Goal: Register for event/course

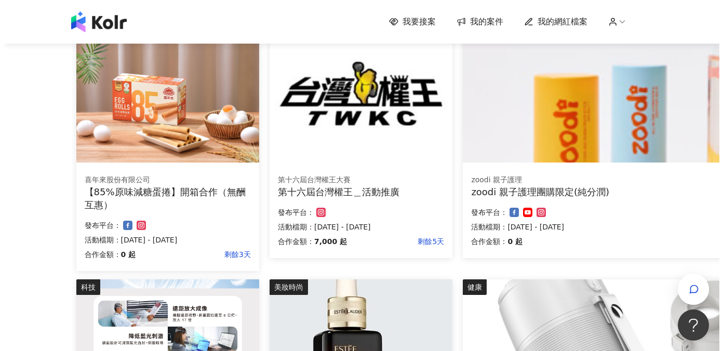
scroll to position [690, 0]
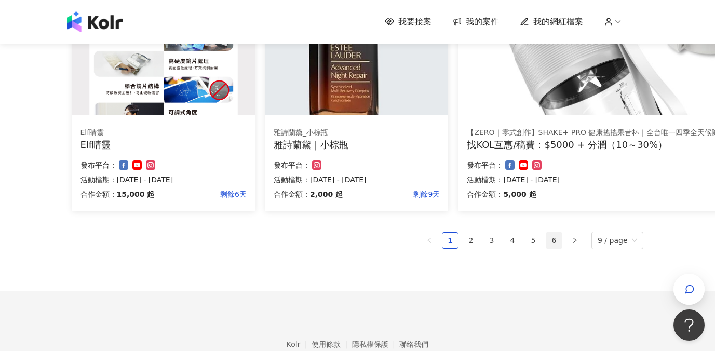
click at [562, 243] on link "6" at bounding box center [554, 241] width 16 height 16
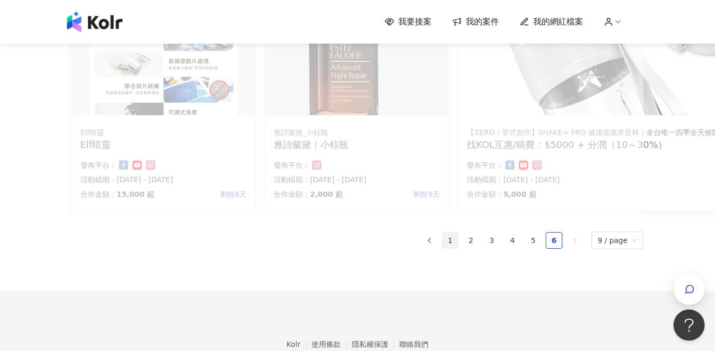
click at [454, 240] on link "1" at bounding box center [450, 241] width 16 height 16
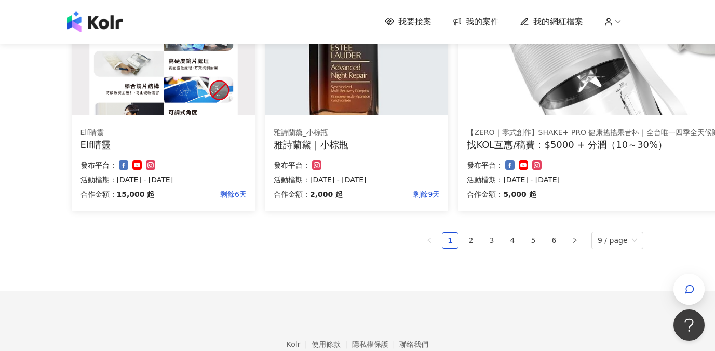
click at [358, 172] on div "合作金額： 2,000 起 剩餘9天 發布平台： 活動檔期：[DATE] - [DATE]" at bounding box center [357, 181] width 166 height 44
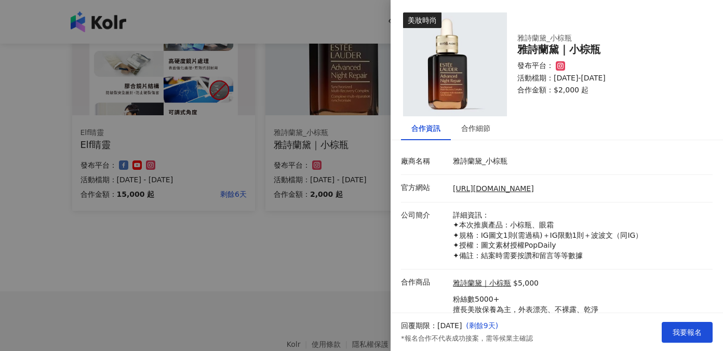
scroll to position [46, 0]
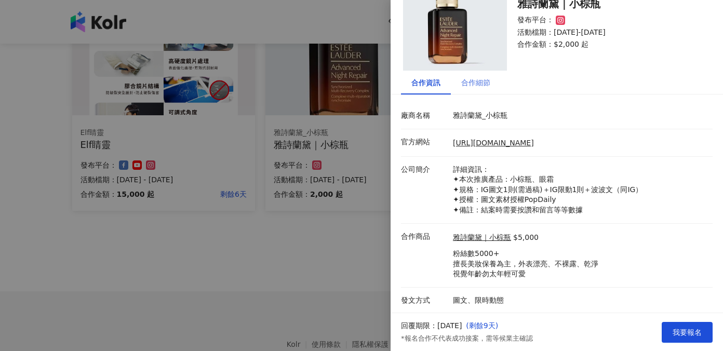
click at [480, 88] on div "合作細節" at bounding box center [476, 83] width 50 height 24
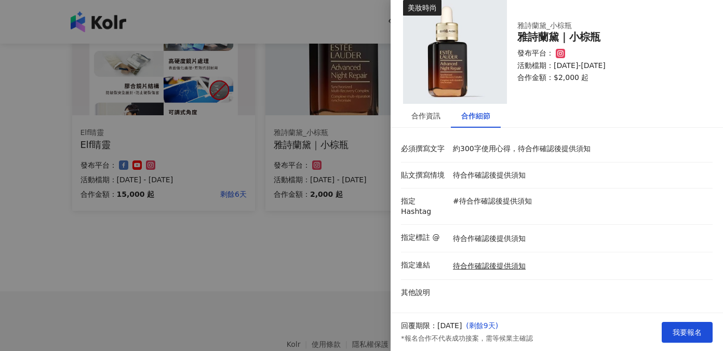
scroll to position [2, 0]
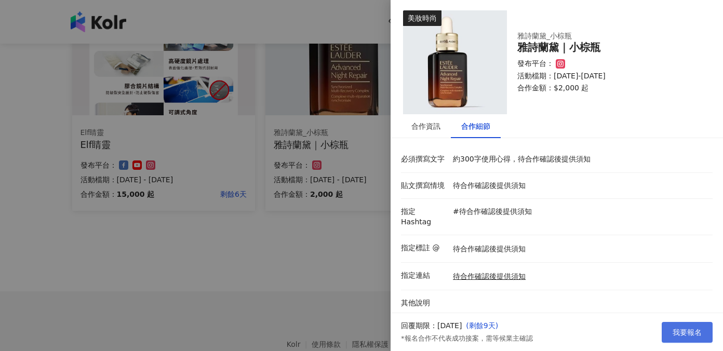
click at [677, 329] on span "我要報名" at bounding box center [687, 332] width 29 height 8
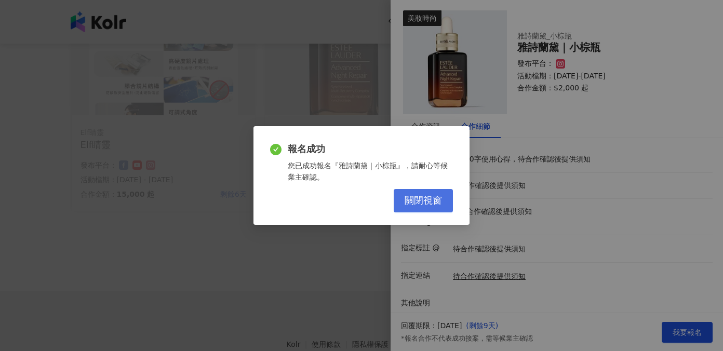
click at [435, 201] on span "關閉視窗" at bounding box center [423, 200] width 37 height 11
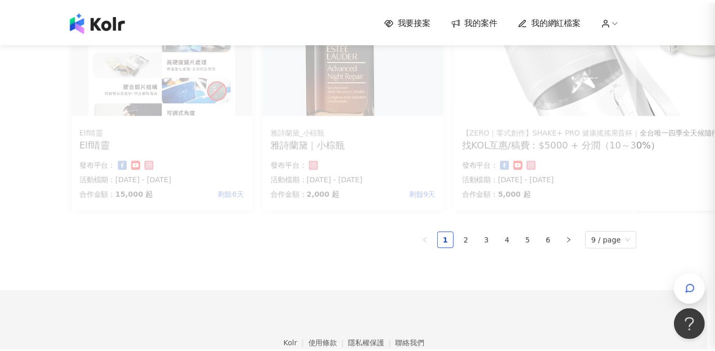
scroll to position [0, 0]
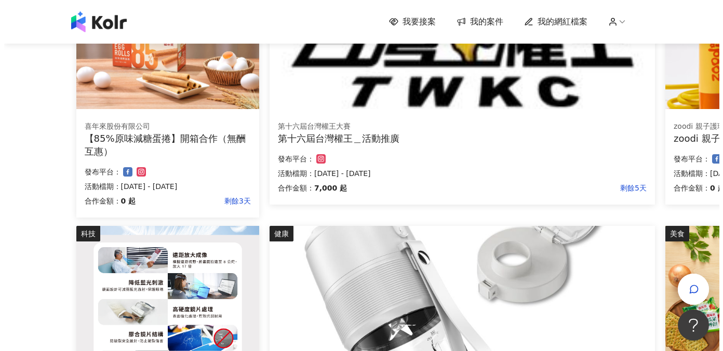
scroll to position [637, 0]
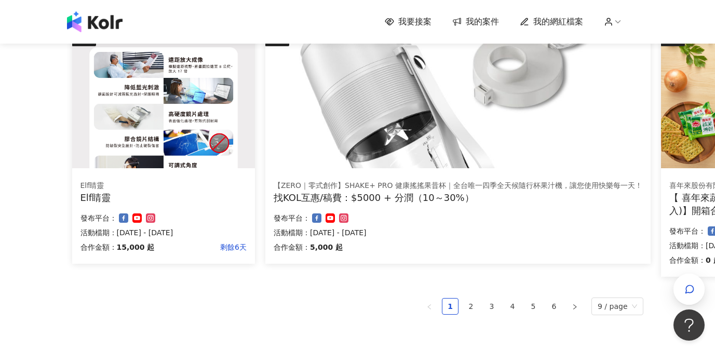
click at [223, 209] on div "Elf睛靈 Elf睛靈 合作金額： 15,000 起 剩餘6天 發布平台： 活動檔期：[DATE] - [DATE]" at bounding box center [163, 217] width 183 height 91
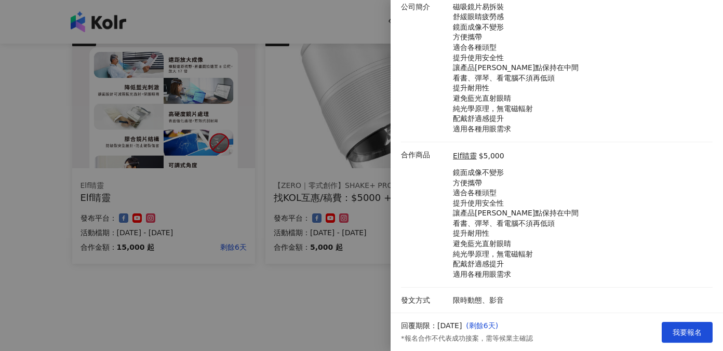
scroll to position [0, 0]
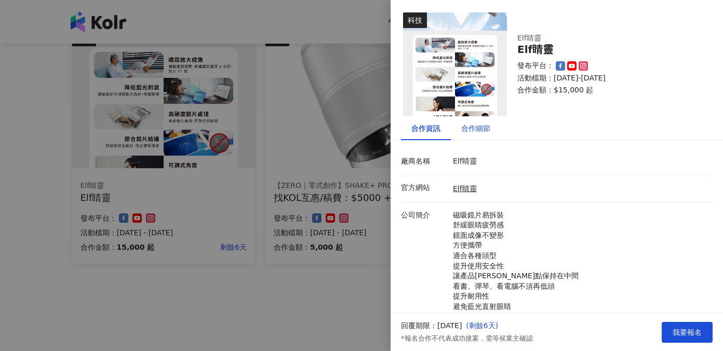
click at [472, 131] on div "合作細節" at bounding box center [475, 128] width 29 height 11
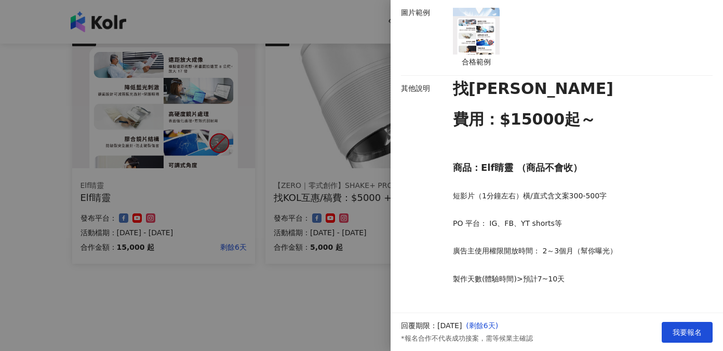
scroll to position [391, 0]
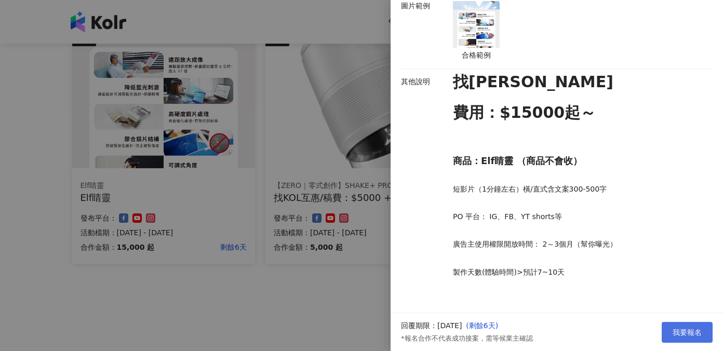
click at [677, 328] on span "我要報名" at bounding box center [687, 332] width 29 height 8
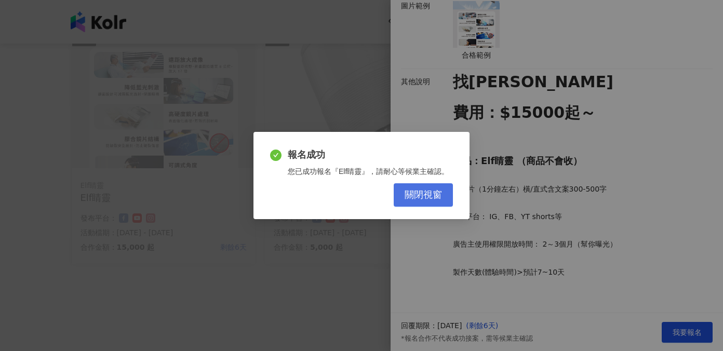
click at [435, 203] on button "關閉視窗" at bounding box center [423, 194] width 59 height 23
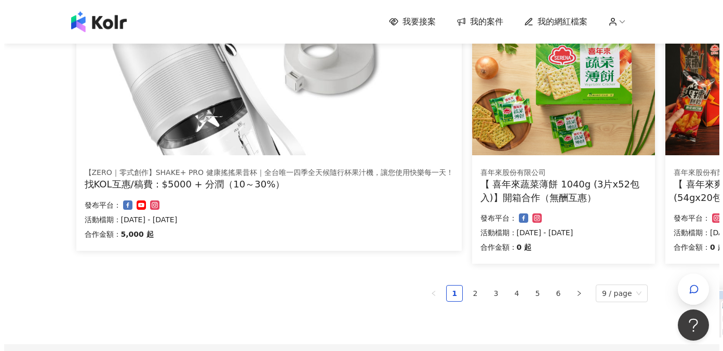
scroll to position [624, 0]
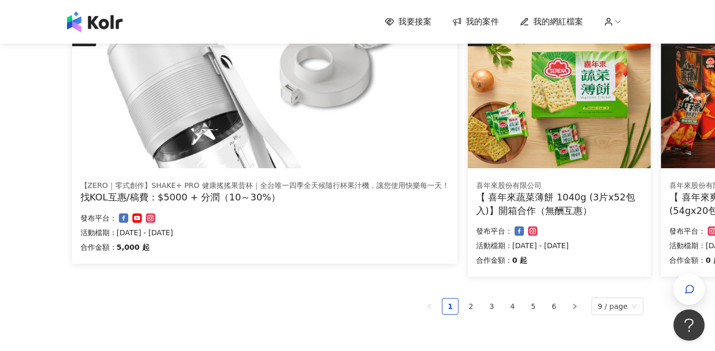
click at [360, 278] on div "健康 【ZERO｜零式創作】SHAKE+ PRO 健康搖搖果昔杯｜全台唯一四季全天候隨行杯果汁機，讓您使用快樂每一天！ 找KOL互惠/稿費：$5000 + 分…" at bounding box center [265, 158] width 396 height 254
click at [371, 227] on p "活動檔期：[DATE] - [DATE]" at bounding box center [264, 232] width 369 height 12
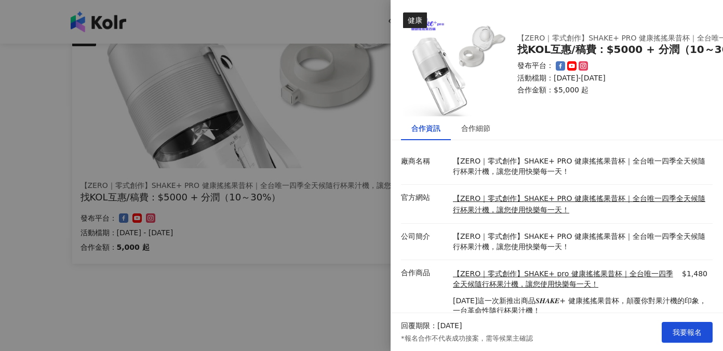
scroll to position [45, 0]
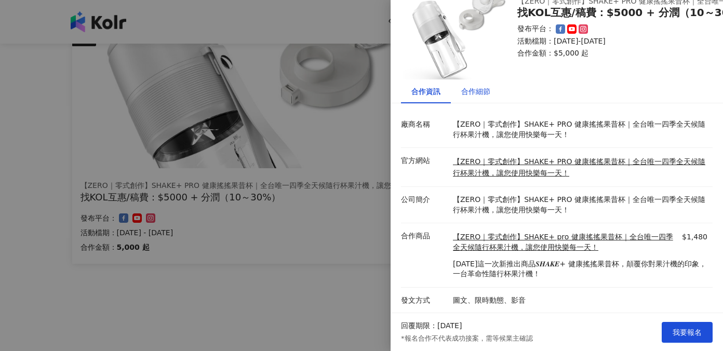
click at [476, 86] on div "合作細節" at bounding box center [475, 91] width 29 height 11
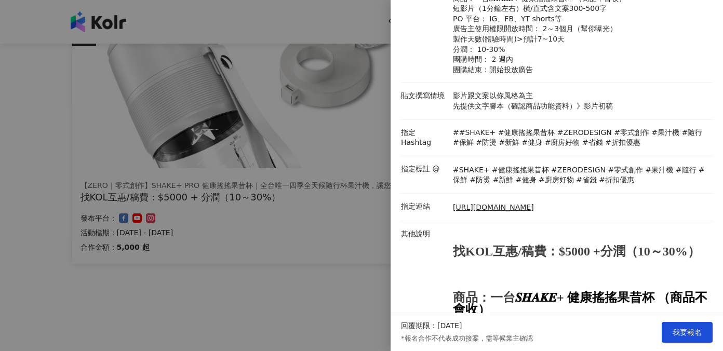
scroll to position [394, 0]
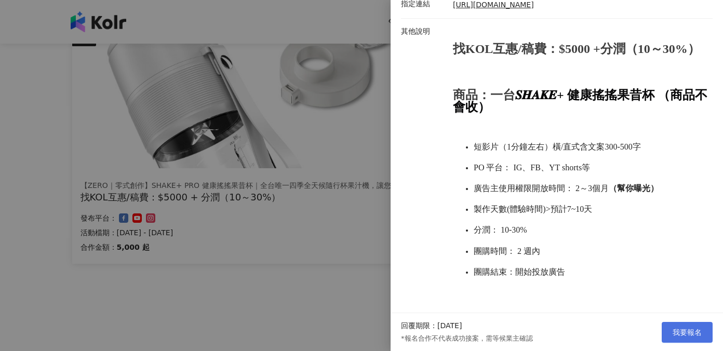
click at [683, 326] on button "我要報名" at bounding box center [687, 332] width 51 height 21
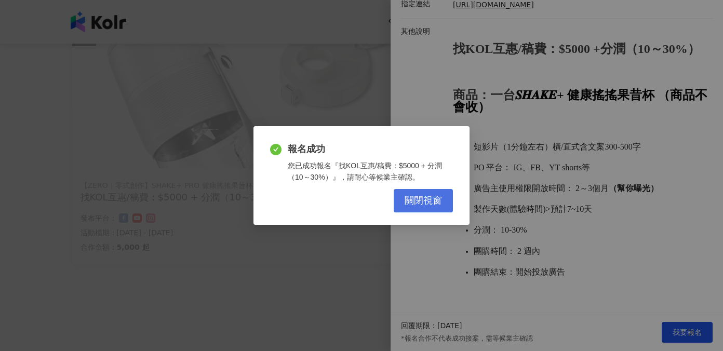
click at [448, 200] on button "關閉視窗" at bounding box center [423, 200] width 59 height 23
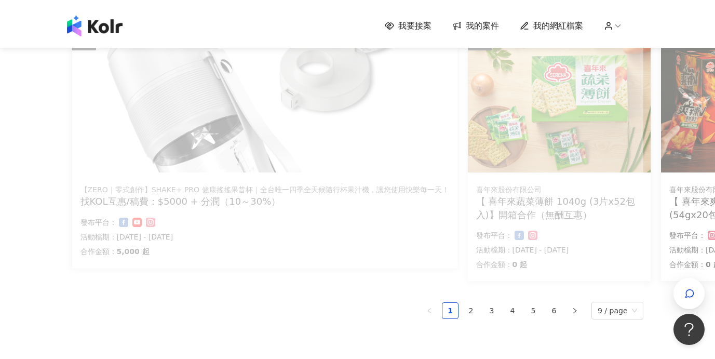
scroll to position [637, 0]
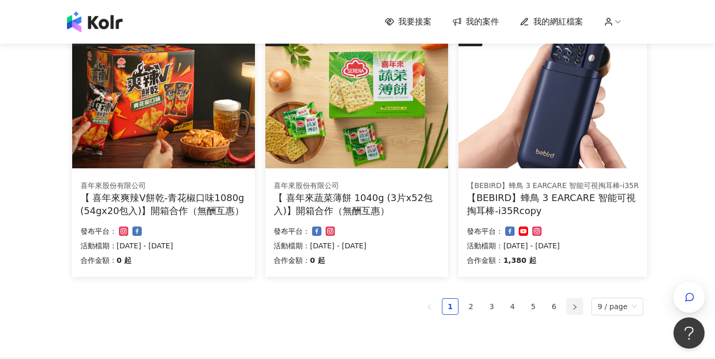
click at [573, 308] on button "button" at bounding box center [575, 306] width 17 height 17
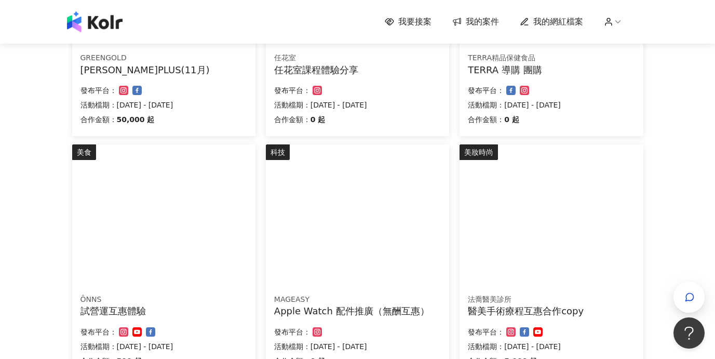
scroll to position [573, 0]
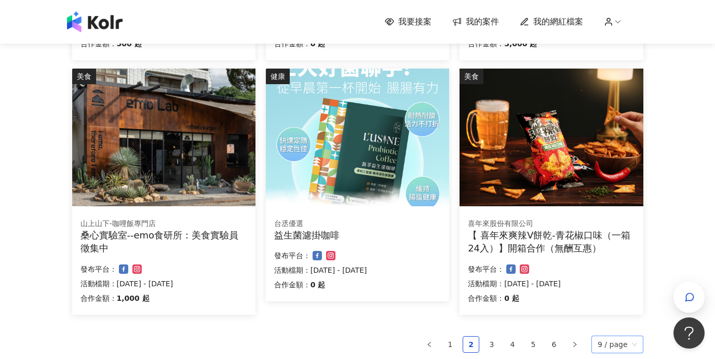
click at [607, 345] on span "9 / page" at bounding box center [617, 344] width 39 height 17
click at [611, 325] on div "100 / page" at bounding box center [619, 322] width 39 height 11
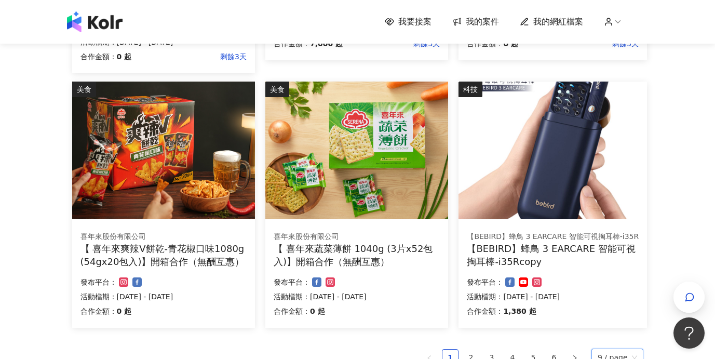
scroll to position [750, 0]
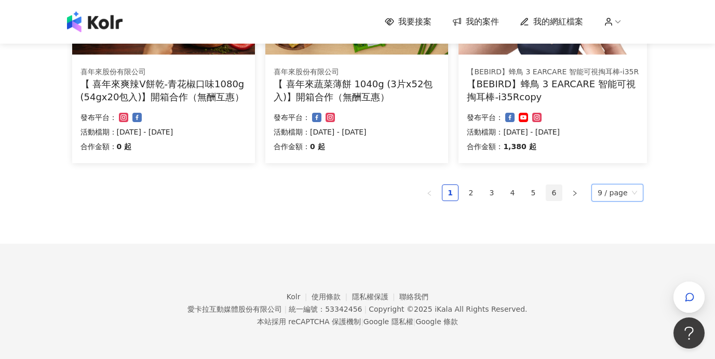
click at [557, 194] on link "6" at bounding box center [554, 193] width 16 height 16
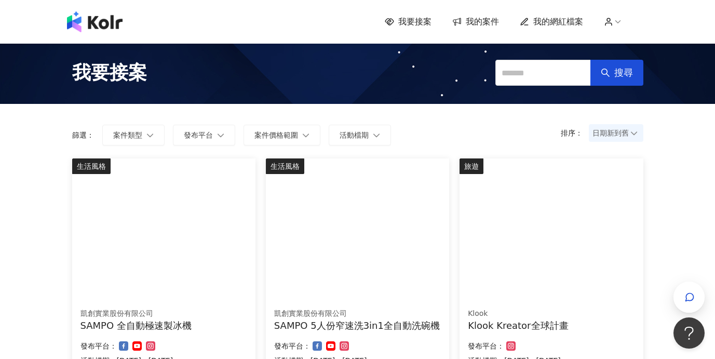
scroll to position [418, 0]
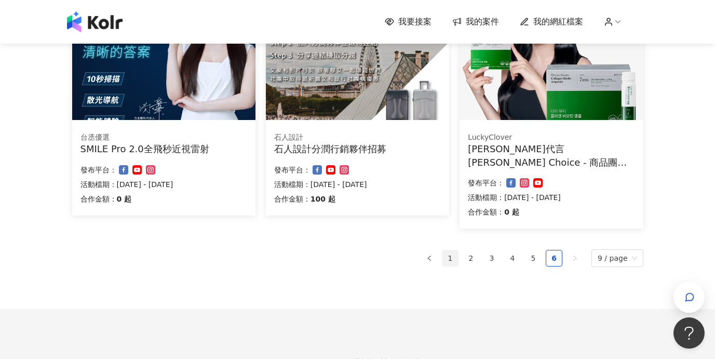
click at [449, 257] on link "1" at bounding box center [450, 258] width 16 height 16
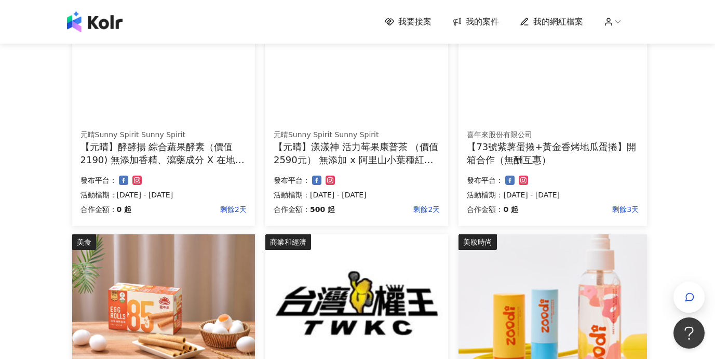
scroll to position [54, 0]
